Goal: Go to known website: Go to known website

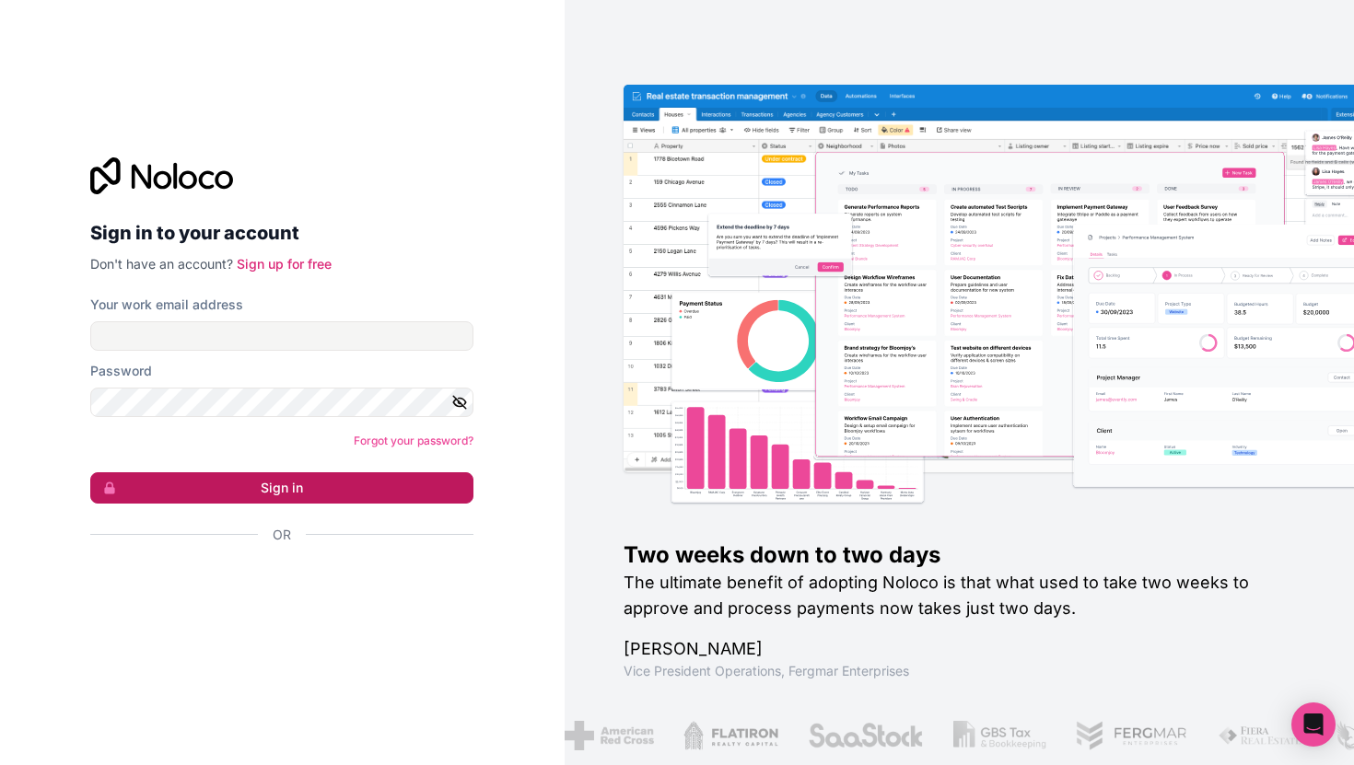
click at [345, 500] on button "Sign in" at bounding box center [281, 487] width 383 height 31
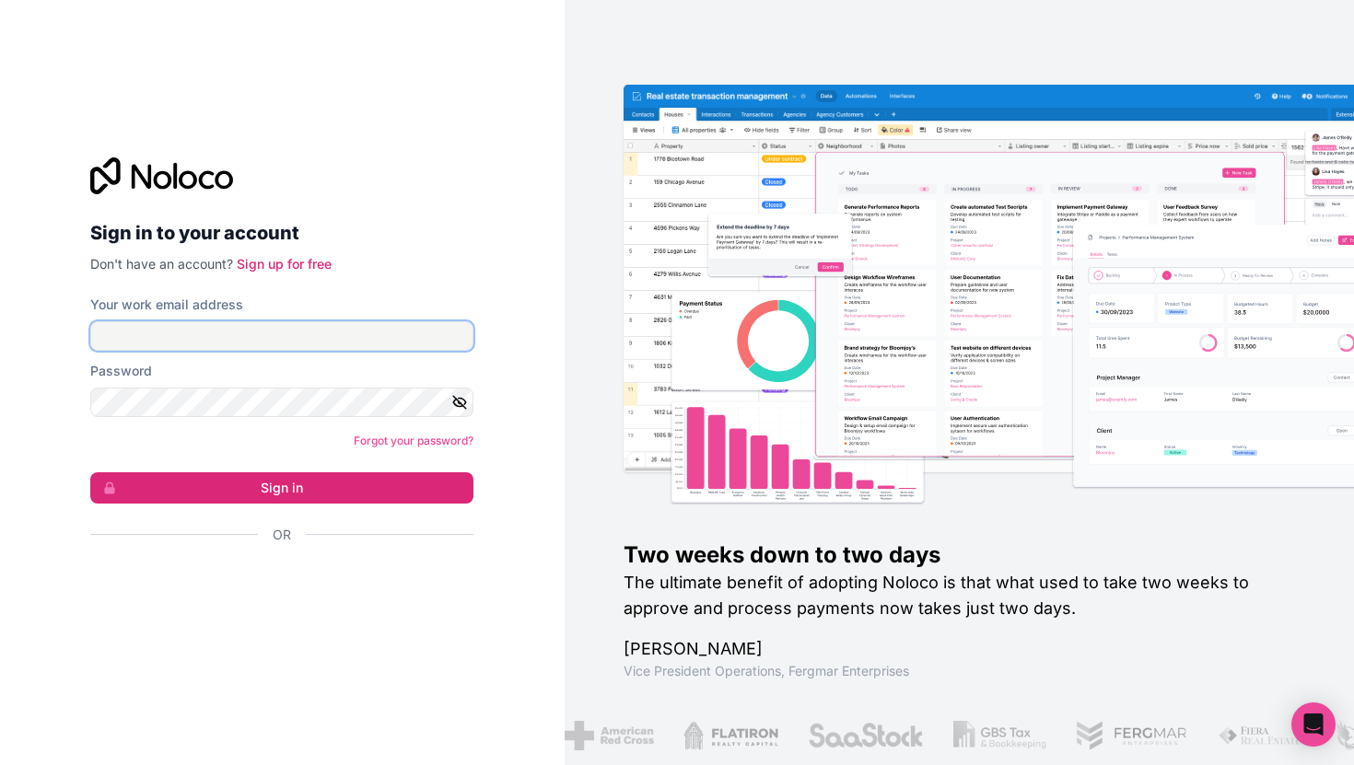
click at [405, 329] on input "Your work email address" at bounding box center [281, 335] width 383 height 29
type input "m"
type input "[EMAIL_ADDRESS][DOMAIN_NAME]"
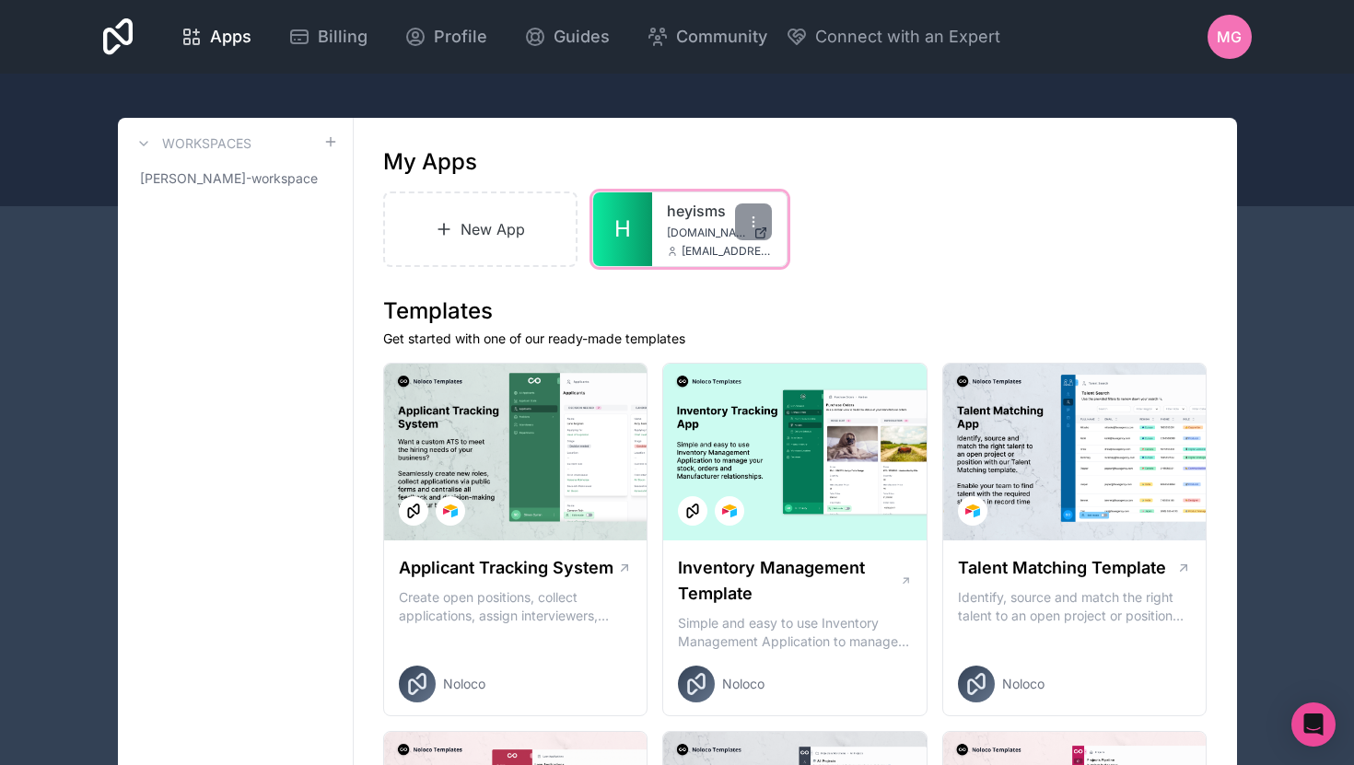
click at [703, 246] on span "[EMAIL_ADDRESS][DOMAIN_NAME]" at bounding box center [727, 251] width 90 height 15
click at [663, 216] on div "heyisms [DOMAIN_NAME] [DOMAIN_NAME][EMAIL_ADDRESS][DOMAIN_NAME]" at bounding box center [719, 229] width 134 height 74
click at [693, 214] on link "heyisms" at bounding box center [719, 211] width 105 height 22
